Goal: Navigation & Orientation: Find specific page/section

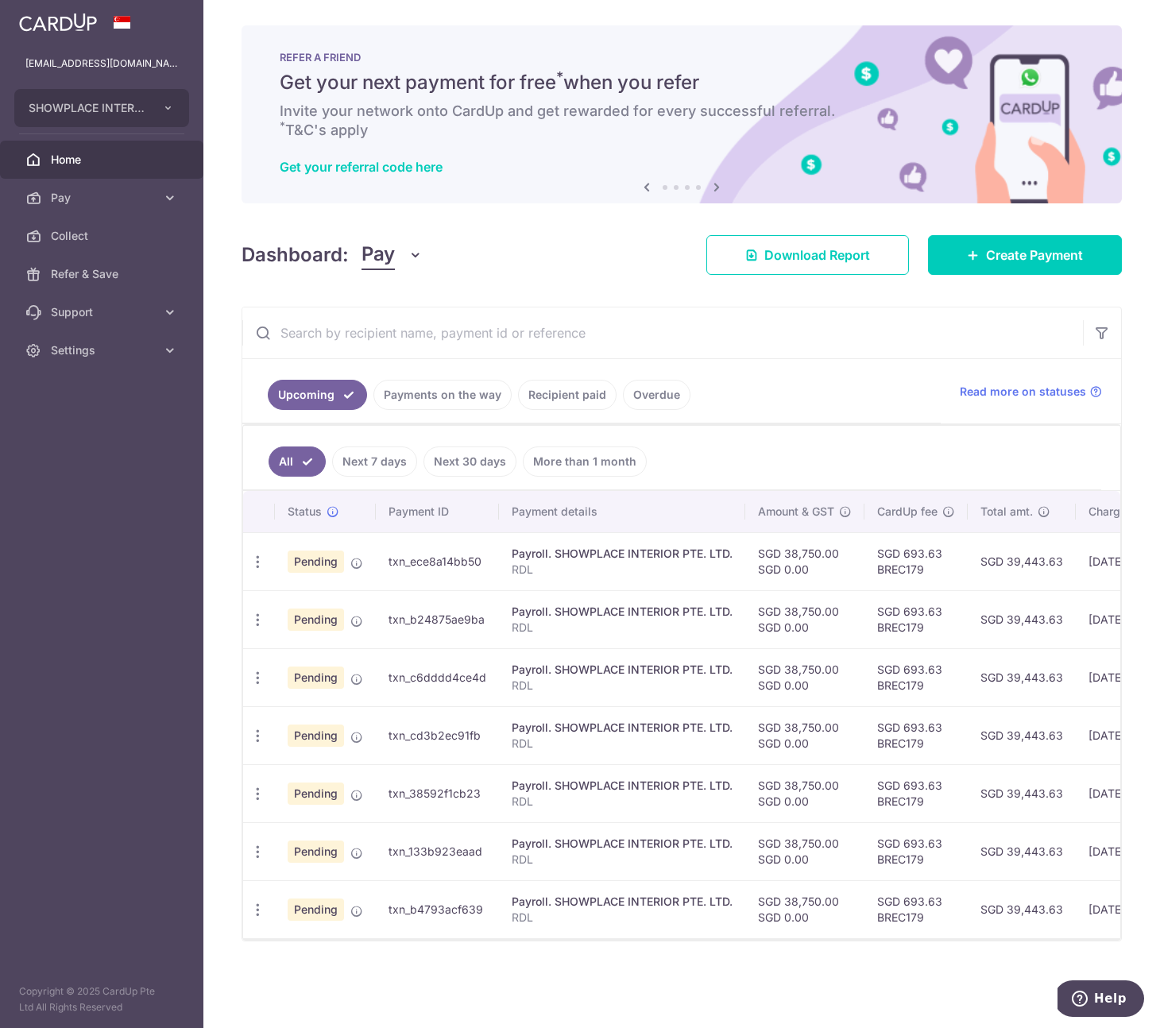
scroll to position [0, 268]
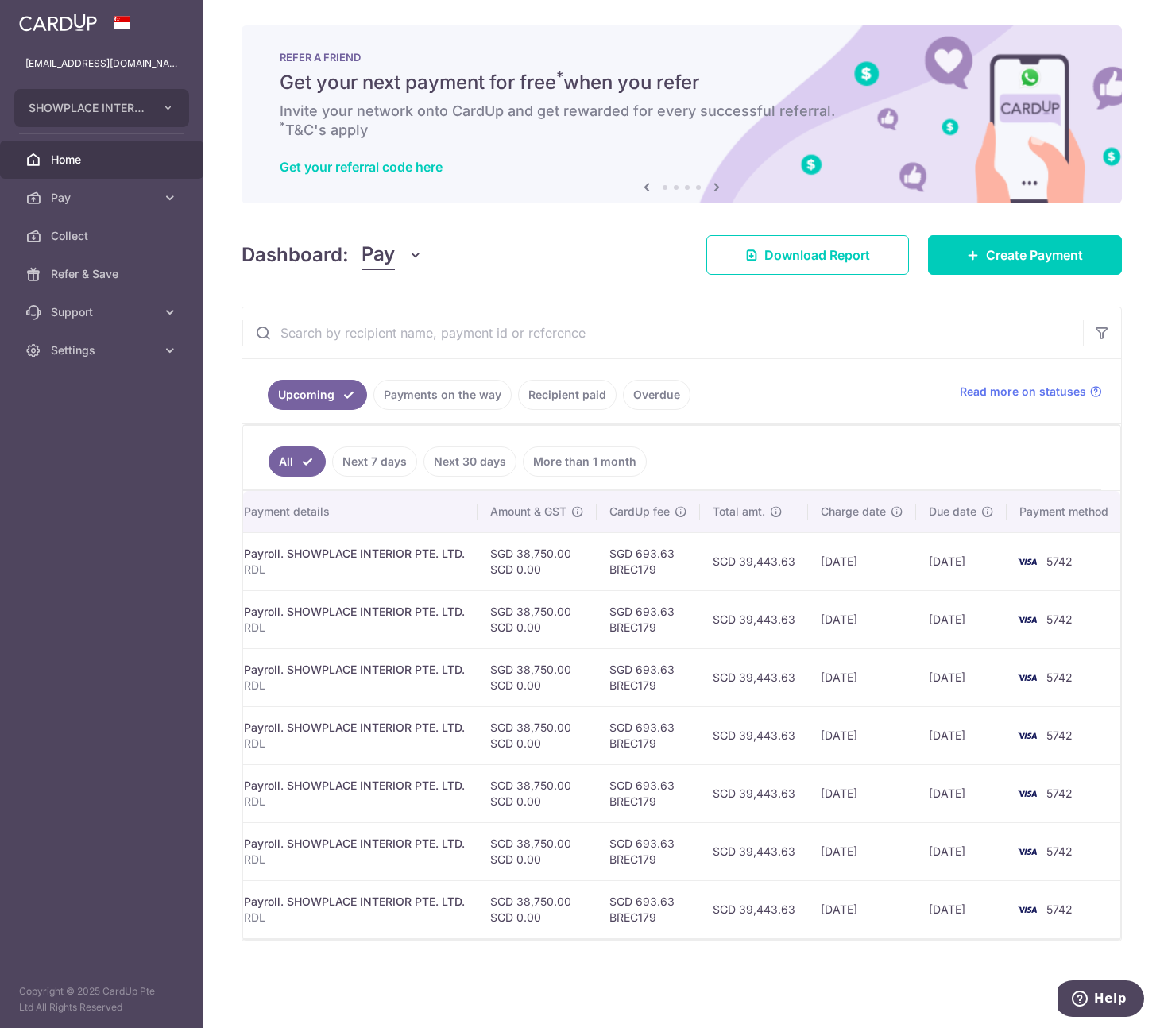
click at [465, 382] on link "Payments on the way" at bounding box center [442, 395] width 138 height 30
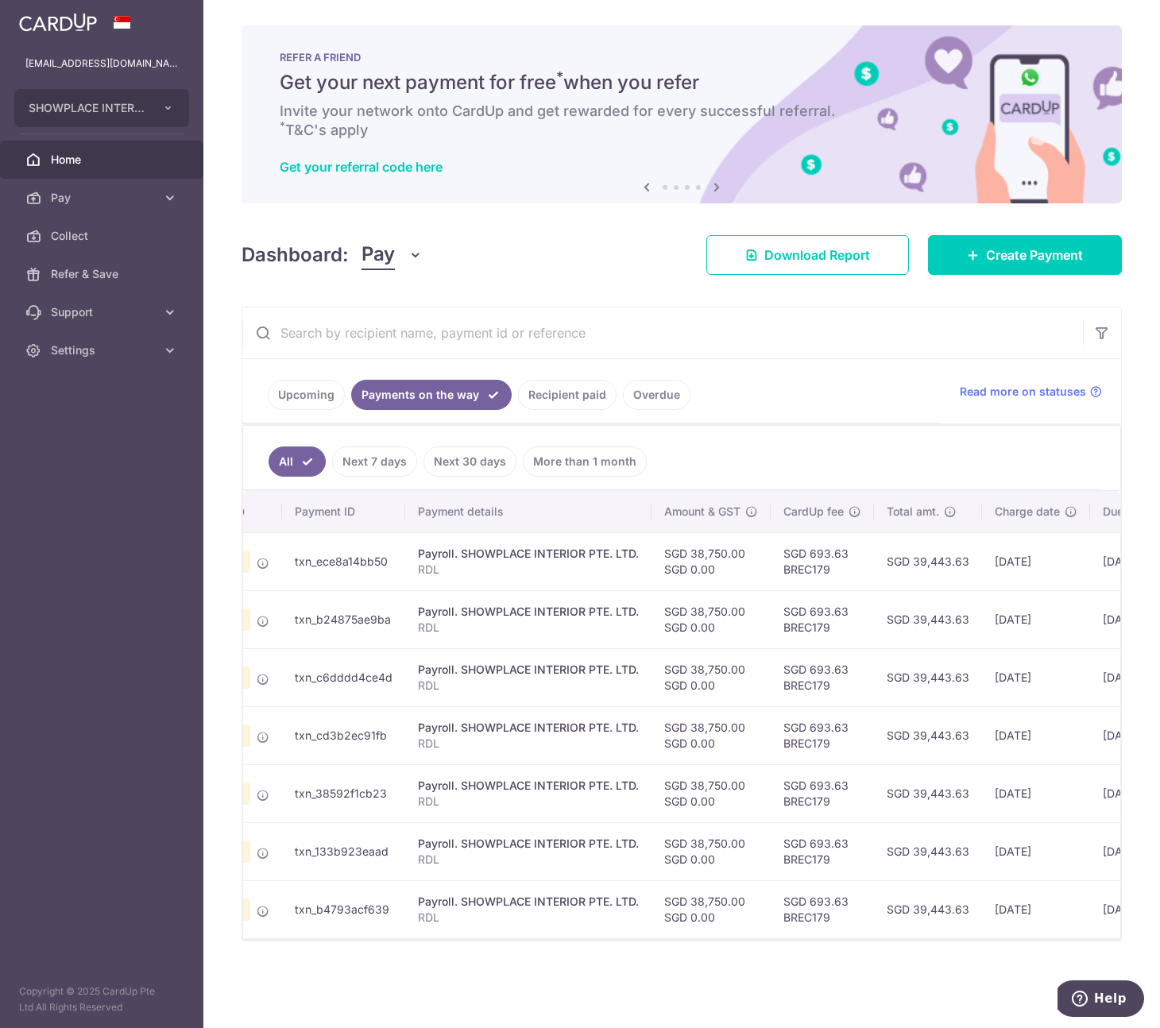
scroll to position [0, 0]
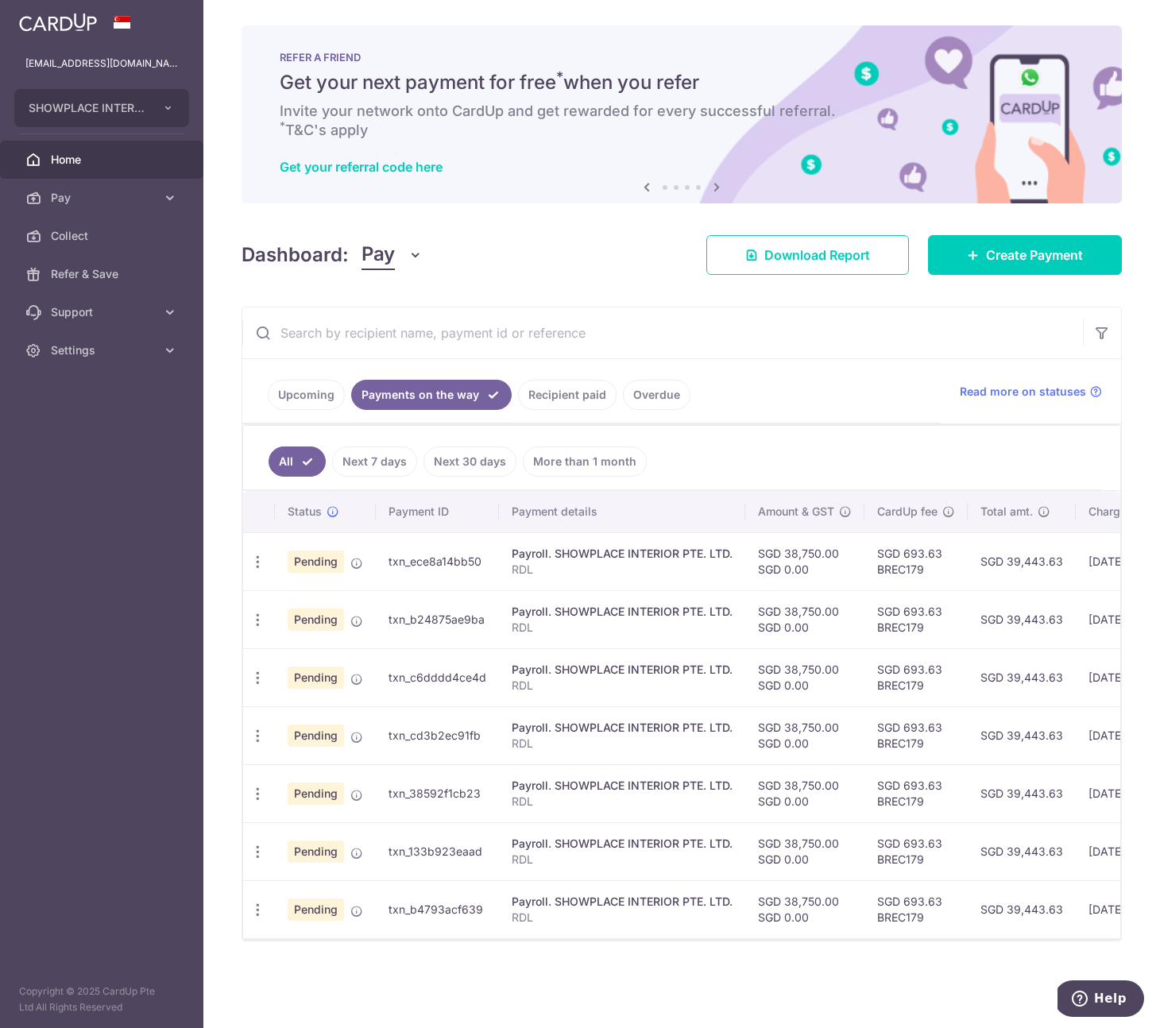
click at [547, 400] on link "Recipient paid" at bounding box center [567, 395] width 99 height 30
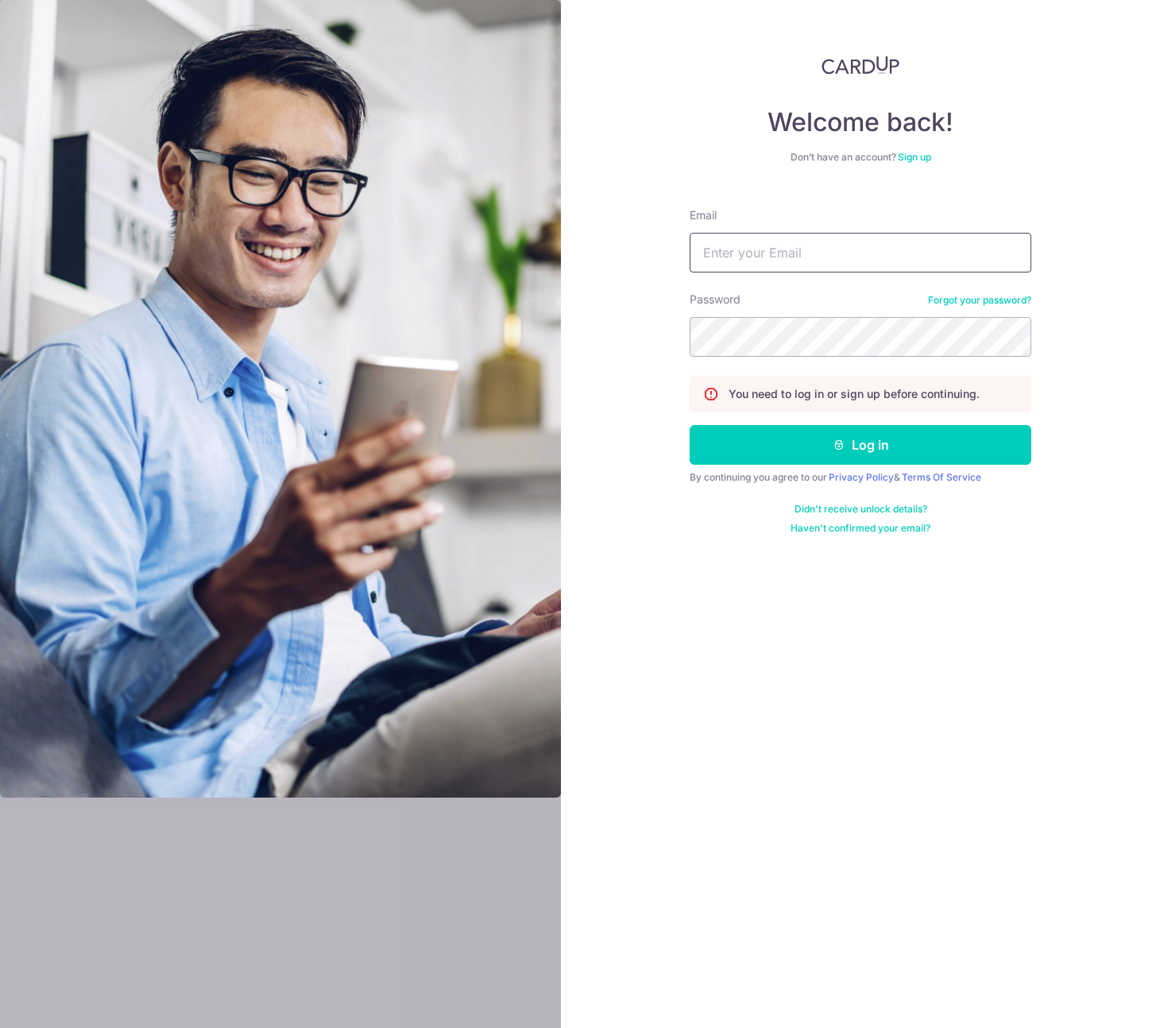
click at [765, 257] on input "Email" at bounding box center [861, 253] width 342 height 40
type input "[EMAIL_ADDRESS][DOMAIN_NAME]"
click at [690, 425] on button "Log in" at bounding box center [861, 445] width 342 height 40
